Goal: Information Seeking & Learning: Learn about a topic

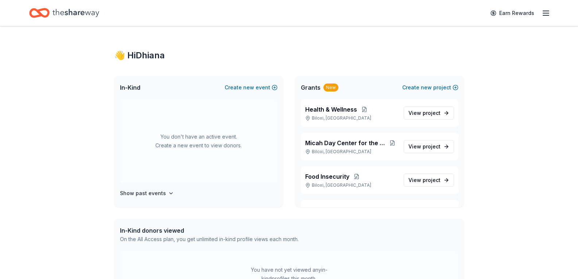
click at [547, 10] on icon "button" at bounding box center [546, 13] width 9 height 9
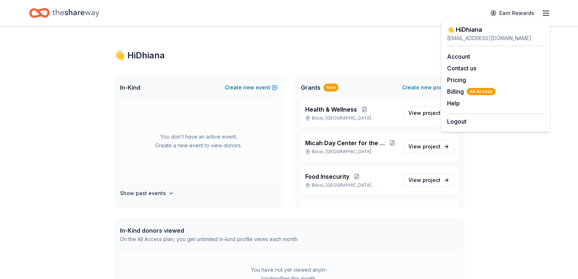
click at [366, 45] on div "👋 Hi [PERSON_NAME] In-Kind Create new event You don't have an active event. Cre…" at bounding box center [290, 280] width 374 height 509
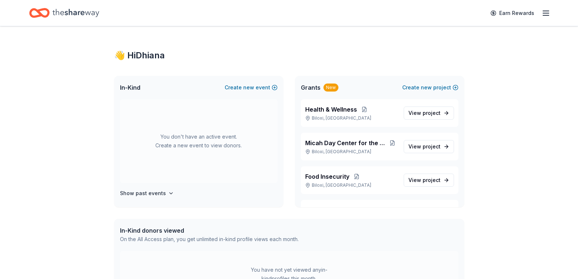
click at [52, 8] on div "Home" at bounding box center [64, 12] width 70 height 17
click at [423, 182] on span "project" at bounding box center [432, 180] width 18 height 6
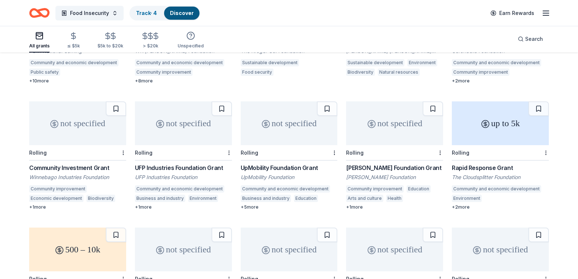
scroll to position [790, 0]
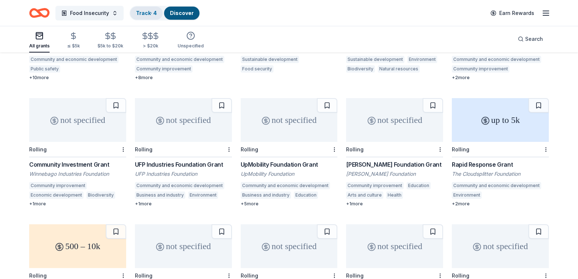
click at [138, 14] on link "Track · 4" at bounding box center [146, 13] width 21 height 6
click at [113, 14] on button "Food Insecurity" at bounding box center [89, 13] width 68 height 15
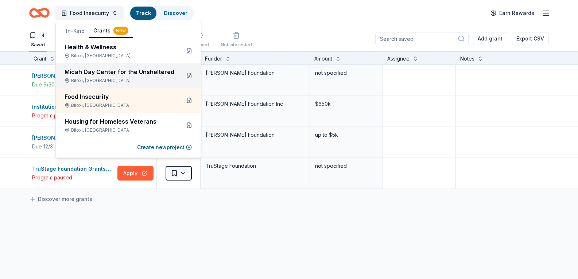
scroll to position [0, 0]
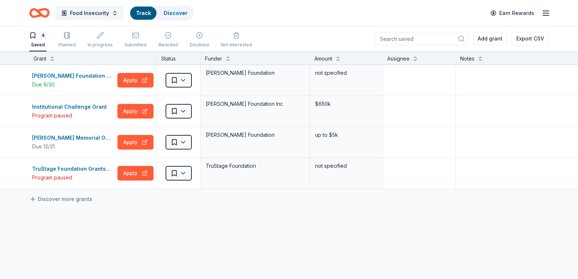
click at [112, 7] on button "Food Insecurity" at bounding box center [89, 13] width 68 height 15
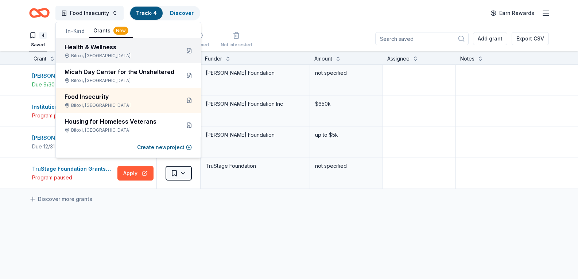
click at [92, 48] on div "Health & Wellness" at bounding box center [120, 47] width 110 height 9
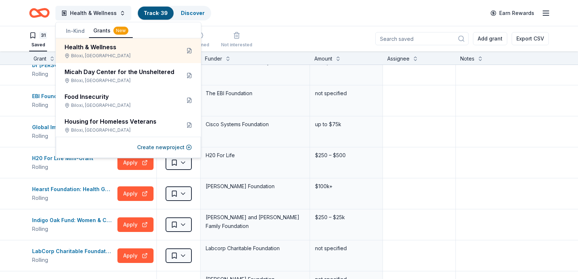
scroll to position [182, 0]
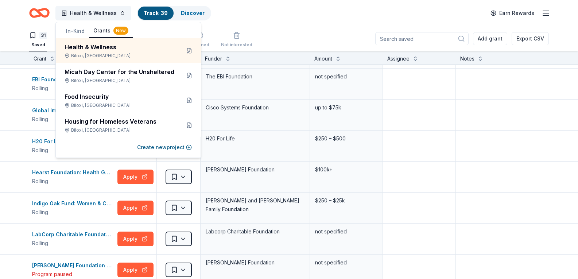
click at [277, 24] on div "Health & Wellness Track · 39 Discover Earn Rewards" at bounding box center [289, 13] width 578 height 26
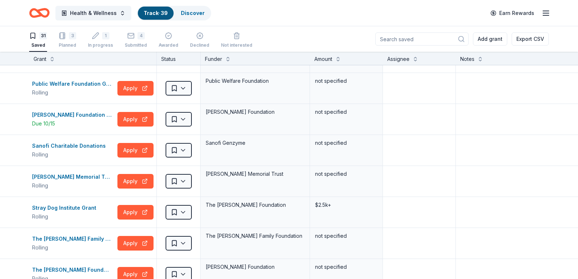
scroll to position [562, 0]
